Goal: Navigation & Orientation: Find specific page/section

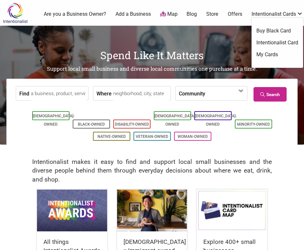
click at [236, 14] on link "Offers" at bounding box center [235, 14] width 14 height 7
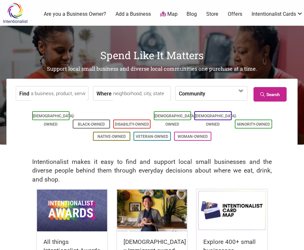
click at [230, 14] on link "Offers" at bounding box center [235, 14] width 14 height 7
click at [238, 14] on link "Offers" at bounding box center [235, 14] width 14 height 7
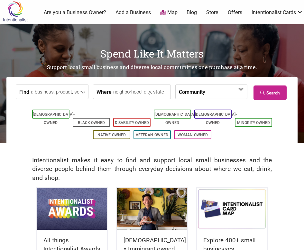
scroll to position [1, 0]
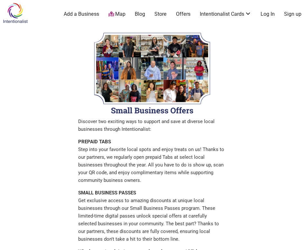
click at [14, 16] on img at bounding box center [15, 13] width 31 height 21
click at [14, 13] on img at bounding box center [15, 13] width 31 height 21
